Goal: Task Accomplishment & Management: Complete application form

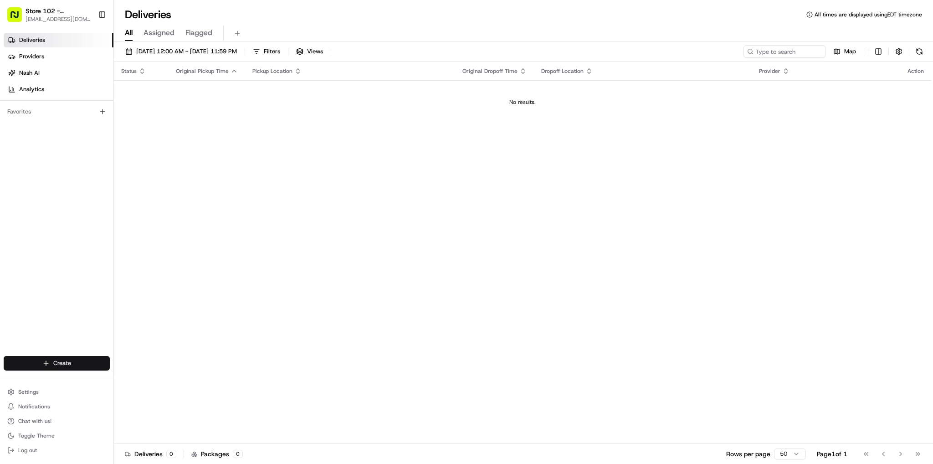
click at [48, 367] on html "Store 102 - [GEOGRAPHIC_DATA] (Just Salad) [EMAIL_ADDRESS][DOMAIN_NAME] Toggle …" at bounding box center [466, 232] width 933 height 464
click at [157, 383] on link "Delivery" at bounding box center [165, 380] width 102 height 16
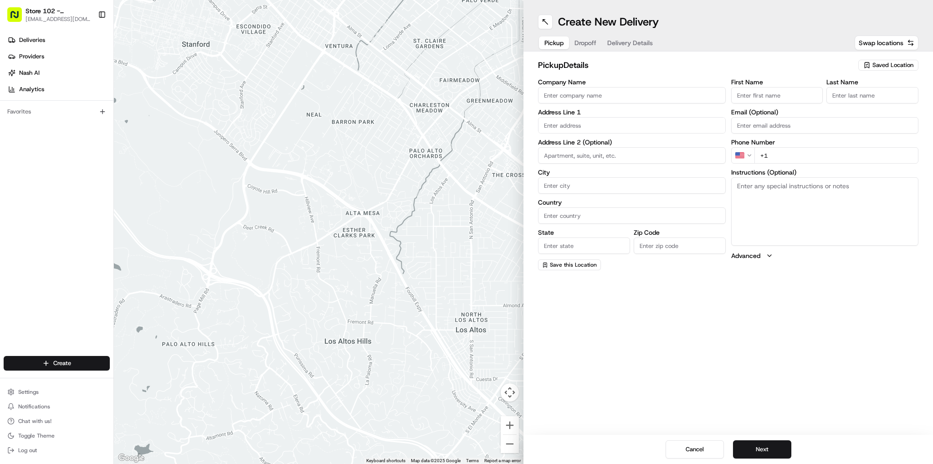
click at [636, 99] on input "Company Name" at bounding box center [632, 95] width 188 height 16
type input "Just Salad"
type input "[STREET_ADDRESS]"
type input "[GEOGRAPHIC_DATA]"
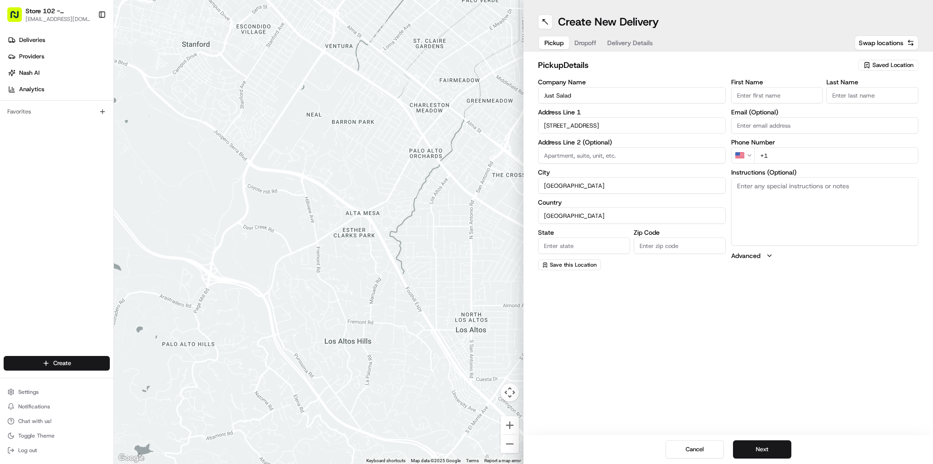
type input "MA"
type input "02110"
type input "abby"
type input "b"
click at [584, 187] on div "[STREET_ADDRESS]" at bounding box center [631, 186] width 183 height 14
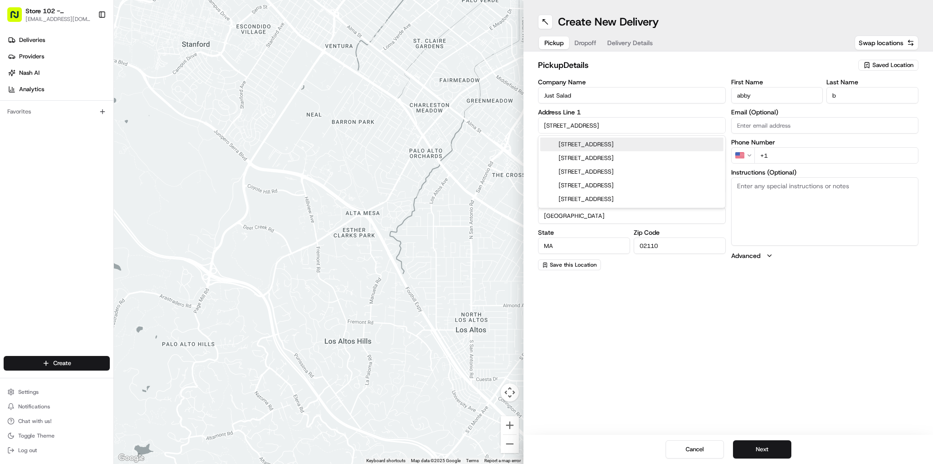
type input "[STREET_ADDRESS]"
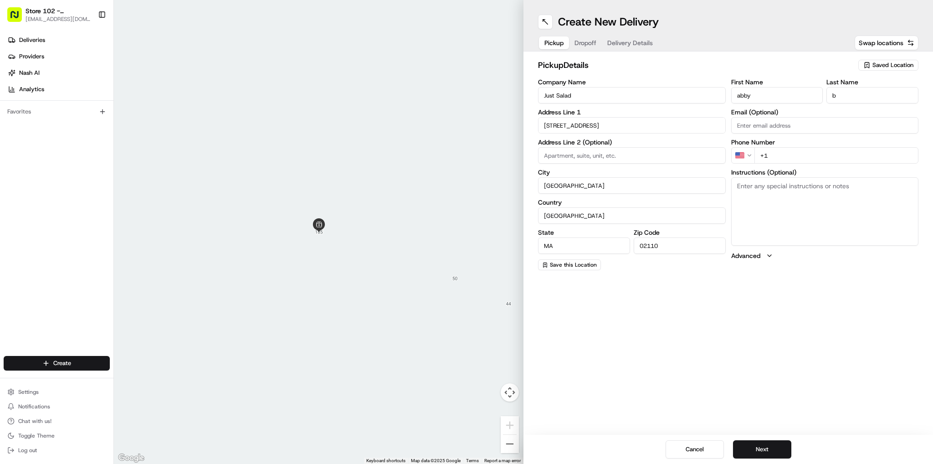
click at [777, 153] on input "+1" at bounding box center [836, 155] width 164 height 16
type input "[PHONE_NUMBER]"
click at [770, 450] on button "Next" at bounding box center [762, 449] width 58 height 18
click at [826, 158] on input "+1" at bounding box center [836, 155] width 164 height 16
click at [822, 155] on input "+1" at bounding box center [836, 155] width 164 height 16
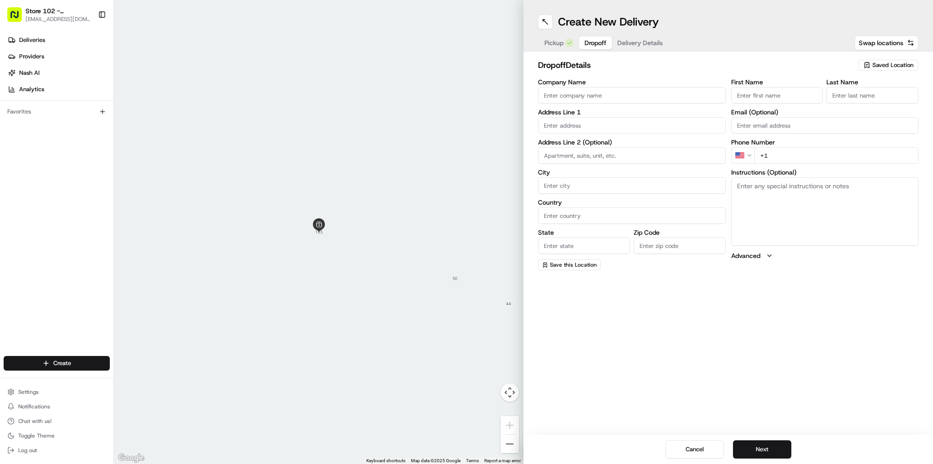
click at [605, 88] on input "Company Name" at bounding box center [632, 95] width 188 height 16
type input "Just Salad - [GEOGRAPHIC_DATA]"
type input "[STREET_ADDRESS][PERSON_NAME]"
type input "[GEOGRAPHIC_DATA]"
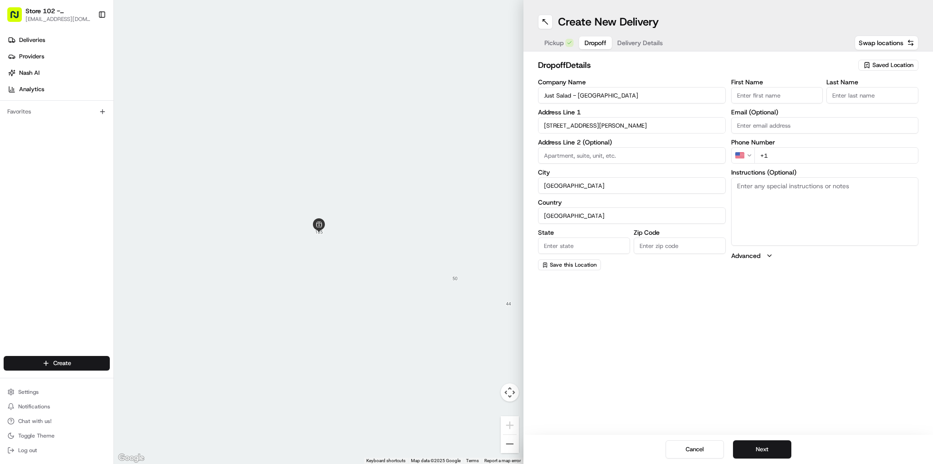
type input "MA"
type input "02141"
type input "Sneha"
type input "B"
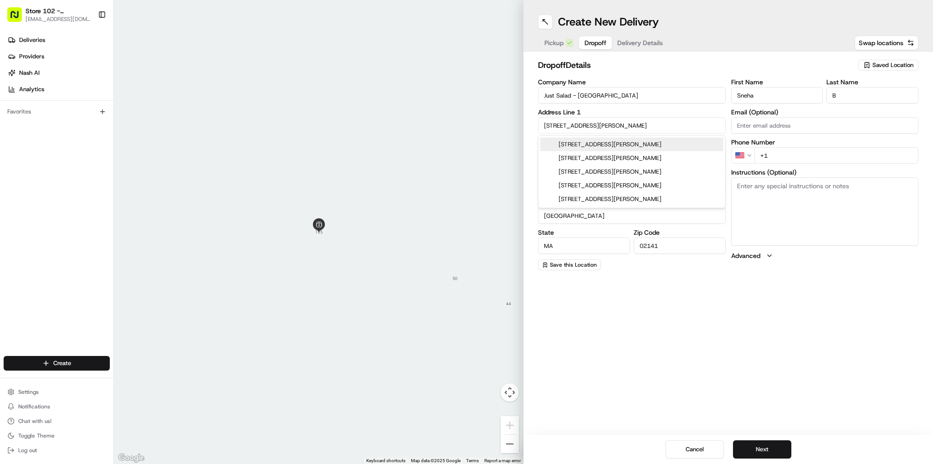
click at [608, 144] on div "[STREET_ADDRESS][PERSON_NAME]" at bounding box center [631, 145] width 183 height 14
type input "[STREET_ADDRESS][PERSON_NAME]"
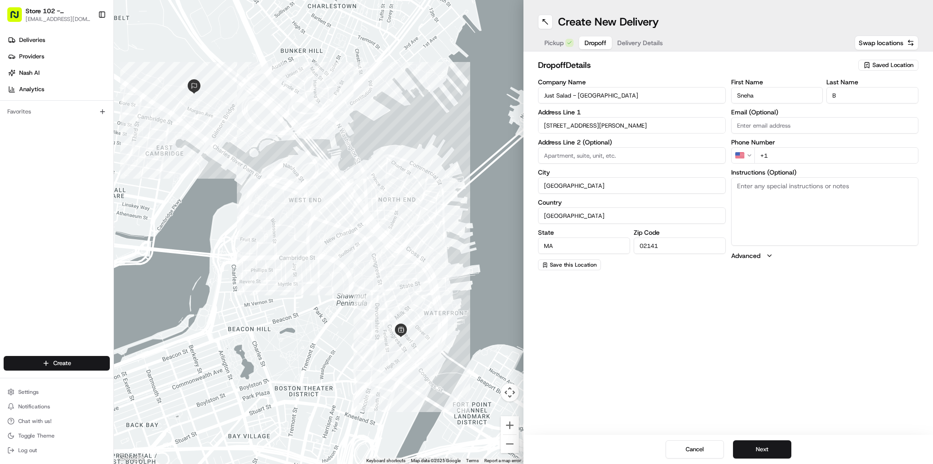
click at [791, 155] on input "+1" at bounding box center [836, 155] width 164 height 16
type input "[PHONE_NUMBER]"
click at [764, 447] on button "Next" at bounding box center [762, 449] width 58 height 18
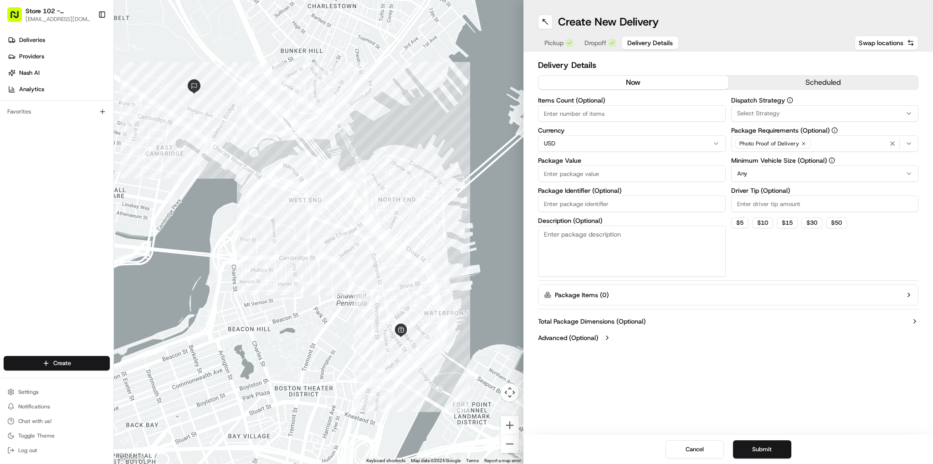
click at [602, 175] on input "Package Value" at bounding box center [632, 173] width 188 height 16
type input "50"
click at [905, 142] on icon "button" at bounding box center [908, 143] width 7 height 7
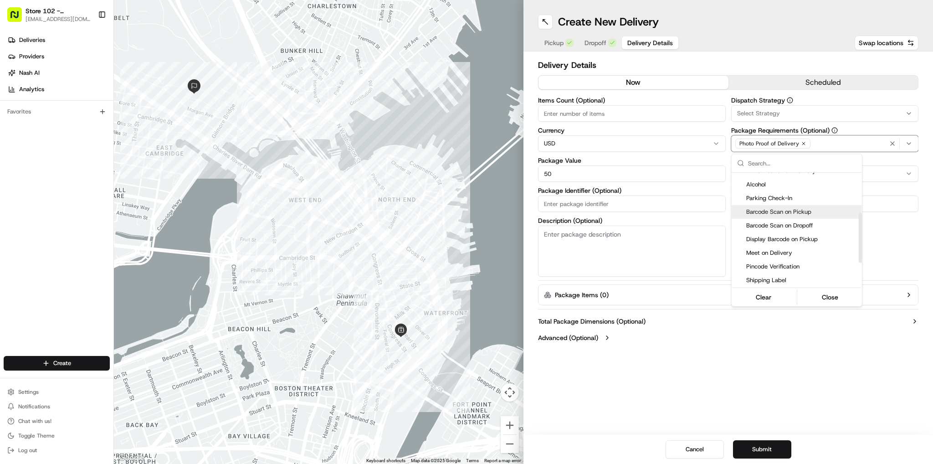
scroll to position [91, 0]
click at [784, 265] on span "Pincode Verification" at bounding box center [802, 266] width 112 height 8
click at [822, 299] on button "Close" at bounding box center [829, 297] width 62 height 13
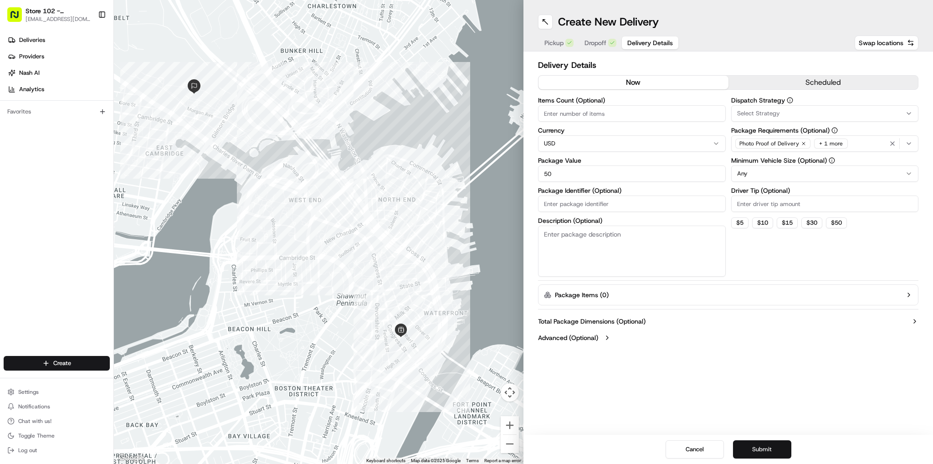
click at [770, 453] on button "Submit" at bounding box center [762, 449] width 58 height 18
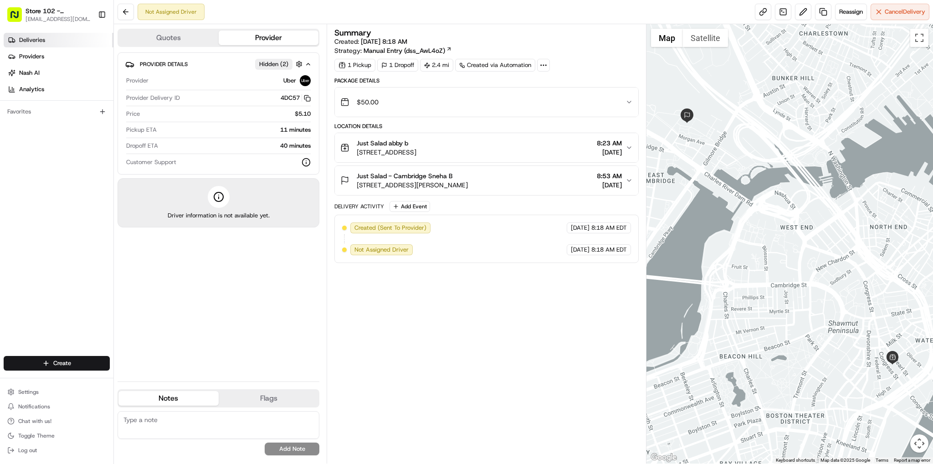
click at [36, 43] on span "Deliveries" at bounding box center [32, 40] width 26 height 8
